Goal: Task Accomplishment & Management: Complete application form

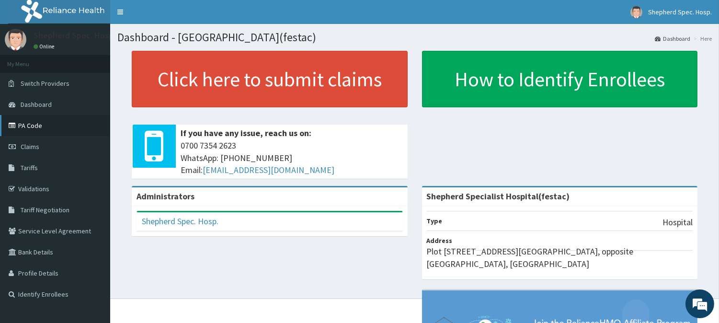
click at [26, 122] on link "PA Code" at bounding box center [55, 125] width 110 height 21
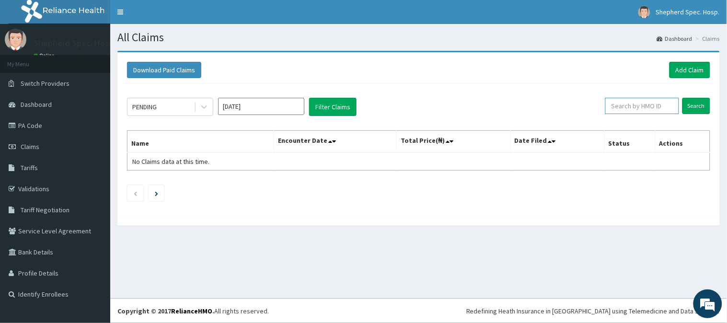
click at [657, 110] on input "text" at bounding box center [642, 106] width 74 height 16
paste input "PPY/10111/A"
type input "PPY/10111/A"
click at [691, 112] on input "Search" at bounding box center [696, 106] width 28 height 16
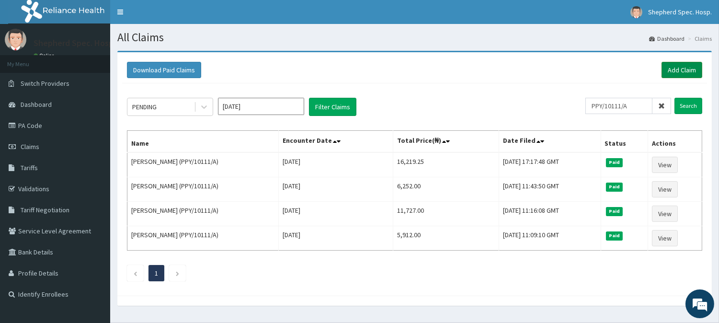
click at [684, 70] on link "Add Claim" at bounding box center [682, 70] width 41 height 16
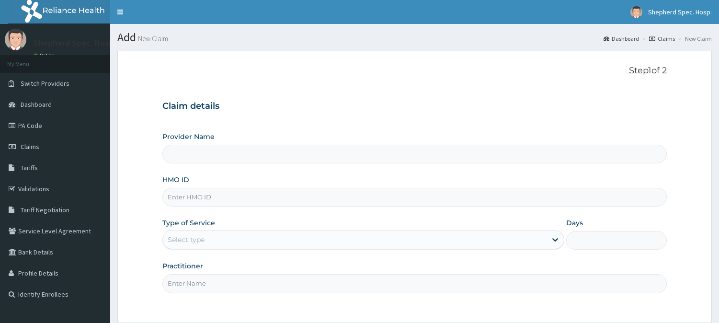
click at [287, 203] on input "HMO ID" at bounding box center [414, 197] width 505 height 19
type input "PPY/10111/A"
click at [415, 92] on div "Claim details Provider Name HMO ID PPY/10111/A Type of Service Select type Days…" at bounding box center [414, 192] width 505 height 201
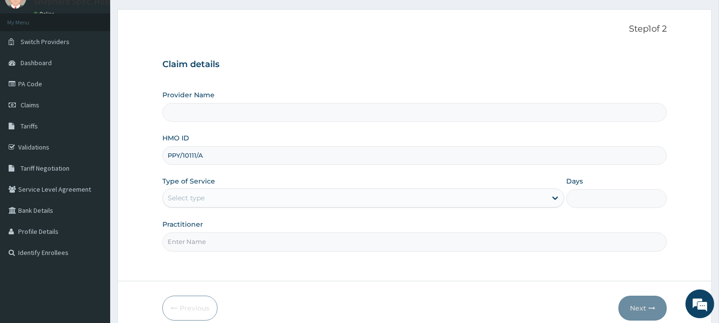
type input "Shepherd Specialist Hospital(festac)"
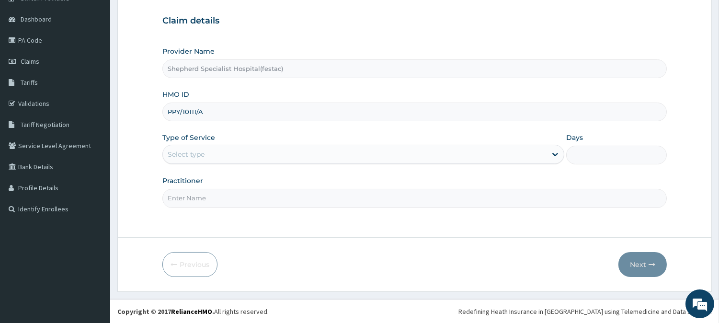
click at [303, 148] on div "Select type" at bounding box center [355, 154] width 384 height 15
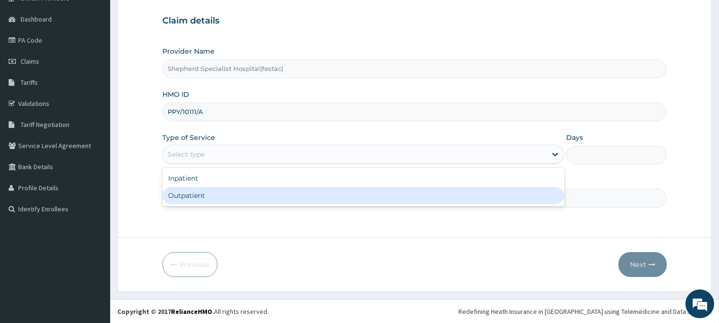
click at [254, 200] on div "Outpatient" at bounding box center [363, 195] width 402 height 17
type input "1"
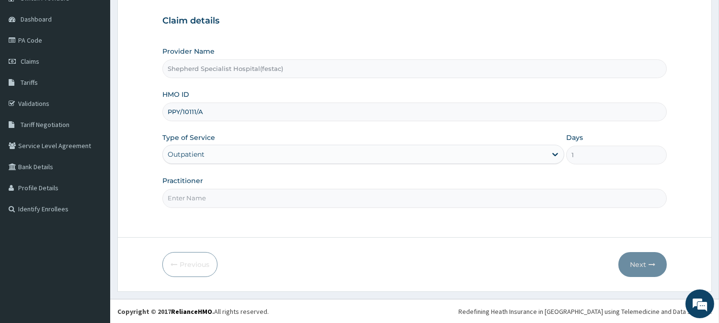
click at [254, 200] on input "Practitioner" at bounding box center [414, 198] width 505 height 19
type input "DR CHRIS"
click at [655, 266] on icon "button" at bounding box center [652, 264] width 7 height 7
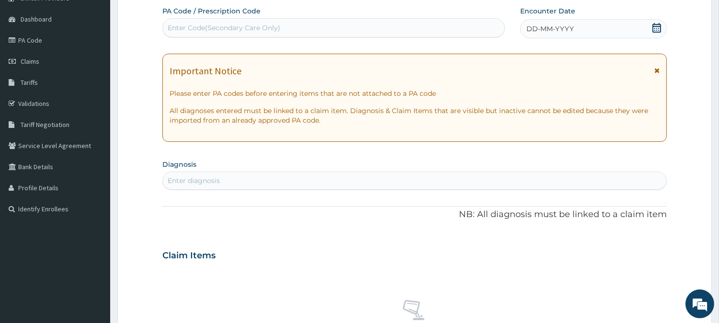
scroll to position [0, 0]
click at [334, 20] on div "Enter Code(Secondary Care Only)" at bounding box center [334, 27] width 342 height 15
paste input "PA/CDAFC2"
type input "PA/CDAFC2"
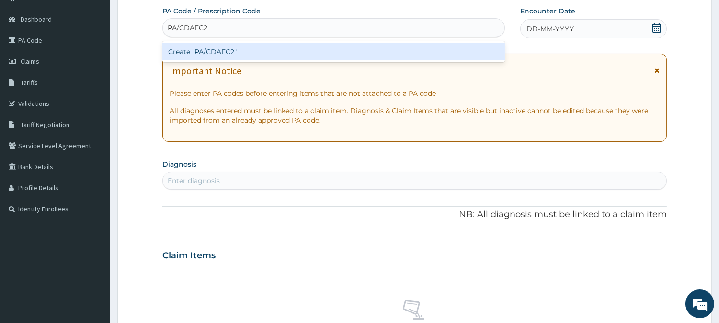
click at [334, 60] on div "Create "PA/CDAFC2"" at bounding box center [333, 51] width 343 height 21
click at [334, 55] on div "Create "PA/CDAFC2"" at bounding box center [333, 51] width 343 height 17
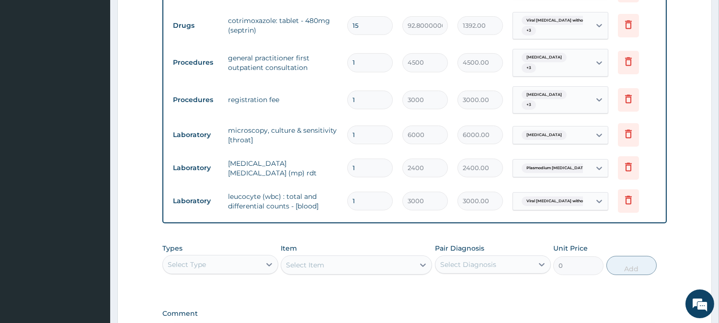
scroll to position [355, 0]
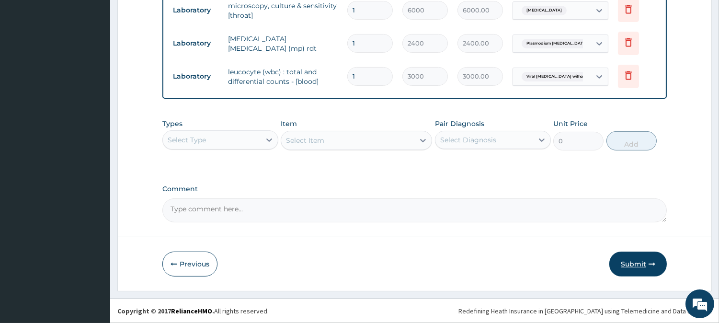
click at [638, 267] on button "Submit" at bounding box center [639, 264] width 58 height 25
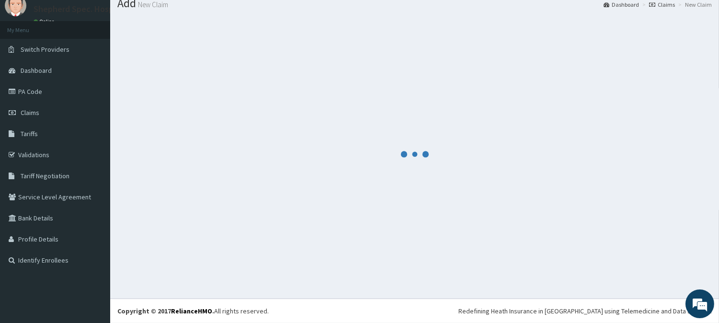
scroll to position [34, 0]
